Goal: Complete application form: Complete application form

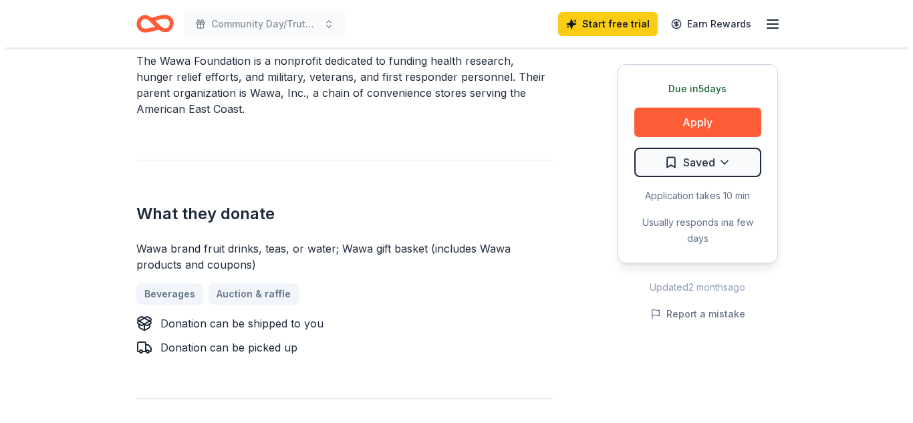
scroll to position [461, 0]
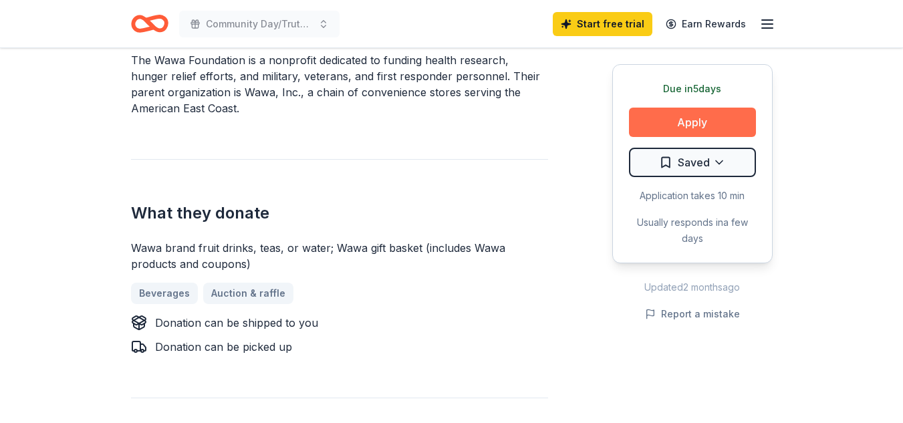
click at [691, 125] on button "Apply" at bounding box center [692, 122] width 127 height 29
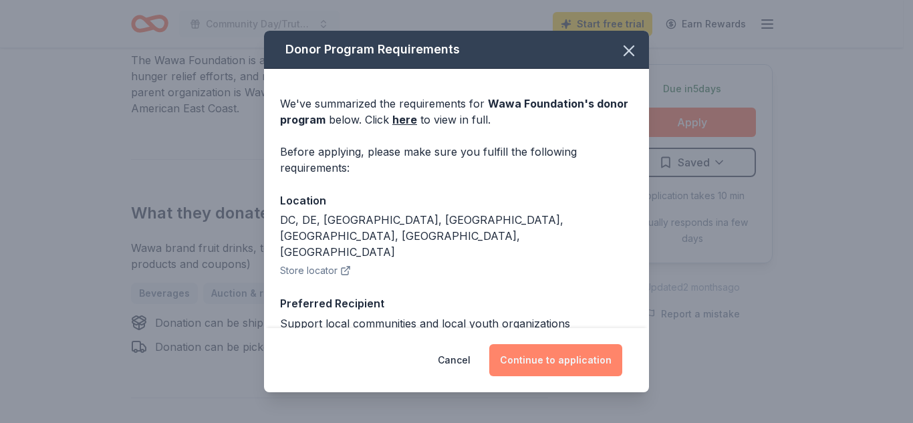
click at [573, 364] on button "Continue to application" at bounding box center [555, 360] width 133 height 32
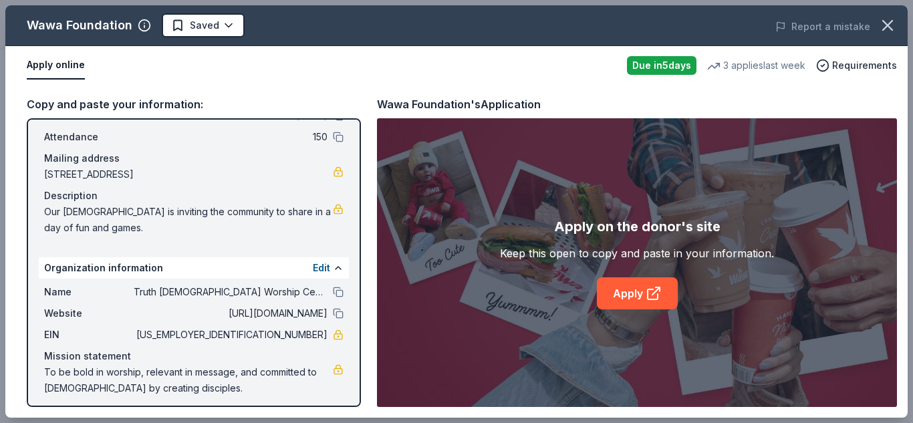
scroll to position [78, 0]
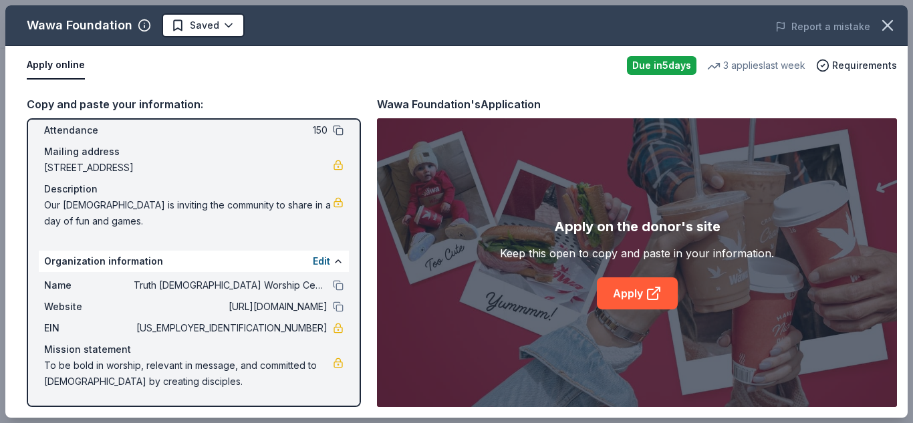
click at [333, 132] on button at bounding box center [338, 130] width 11 height 11
click at [634, 293] on link "Apply" at bounding box center [637, 294] width 81 height 32
click at [626, 287] on link "Apply" at bounding box center [637, 294] width 81 height 32
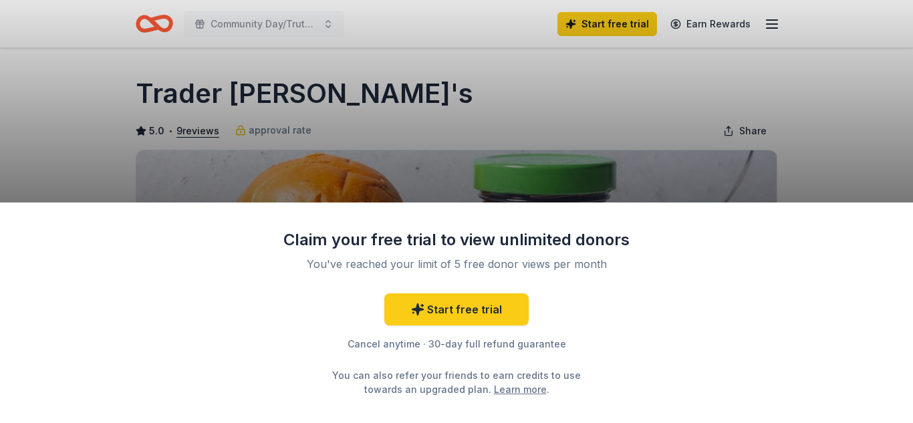
click at [500, 120] on div "Claim your free trial to view unlimited donors You've reached your limit of 5 f…" at bounding box center [456, 211] width 913 height 423
